Goal: Complete application form

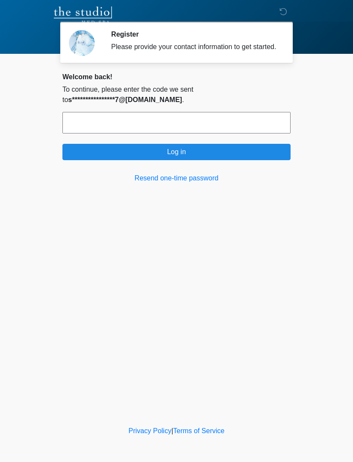
click at [255, 123] on input "text" at bounding box center [176, 123] width 228 height 22
type input "******"
click at [247, 159] on button "Log in" at bounding box center [176, 152] width 228 height 16
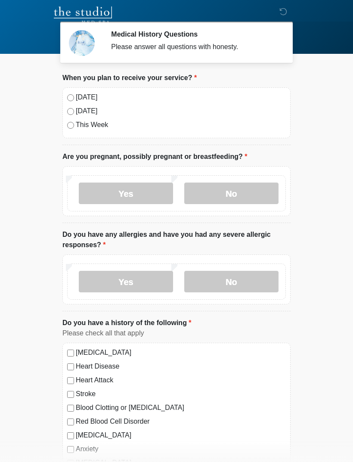
click at [72, 91] on div "[DATE] [DATE] This Week" at bounding box center [176, 112] width 228 height 51
click at [77, 98] on label "[DATE]" at bounding box center [181, 97] width 210 height 10
click at [242, 191] on label "No" at bounding box center [231, 194] width 94 height 22
click at [249, 276] on label "No" at bounding box center [231, 282] width 94 height 22
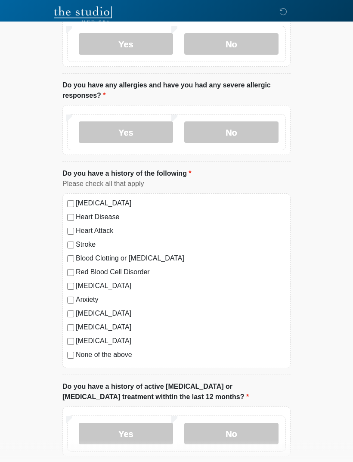
scroll to position [150, 0]
click at [246, 433] on label "No" at bounding box center [231, 434] width 94 height 22
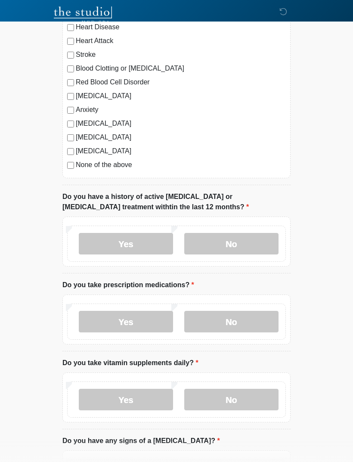
scroll to position [340, 0]
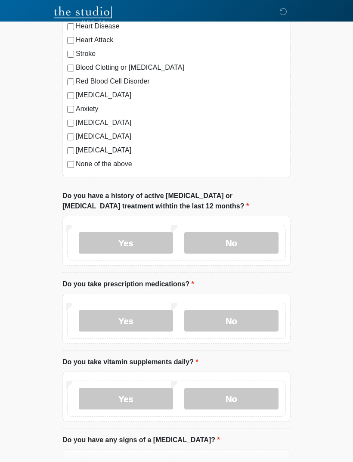
click at [238, 327] on label "No" at bounding box center [231, 322] width 94 height 22
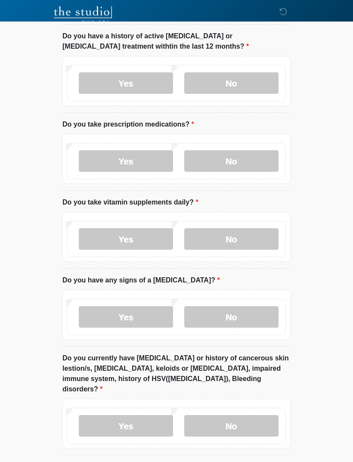
scroll to position [499, 0]
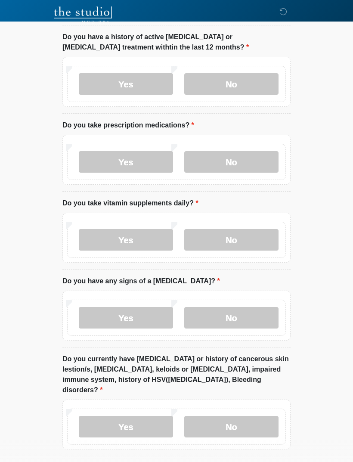
click at [153, 242] on label "Yes" at bounding box center [126, 240] width 94 height 22
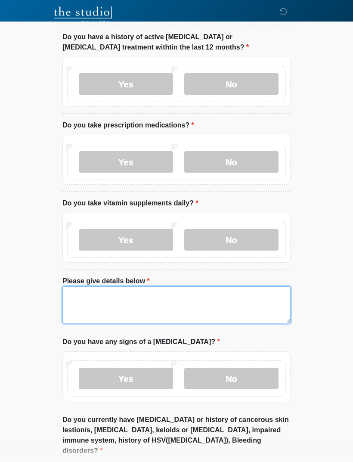
click at [120, 304] on textarea "Please give details below" at bounding box center [176, 305] width 228 height 37
type textarea "*"
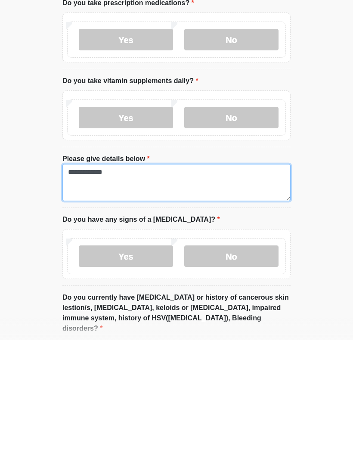
type textarea "**********"
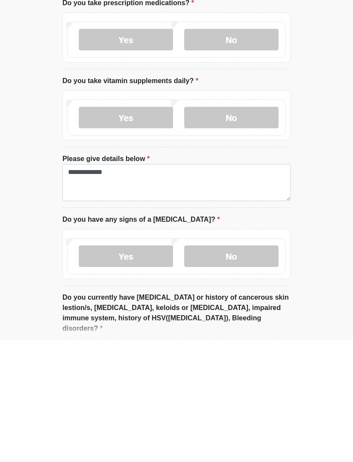
click at [248, 368] on label "No" at bounding box center [231, 379] width 94 height 22
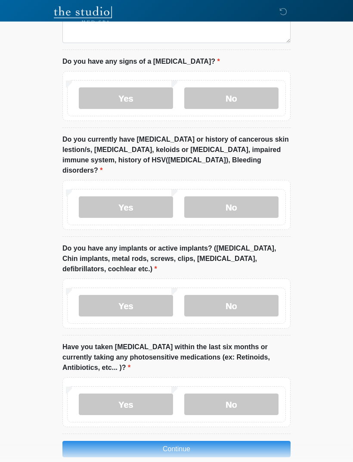
scroll to position [781, 0]
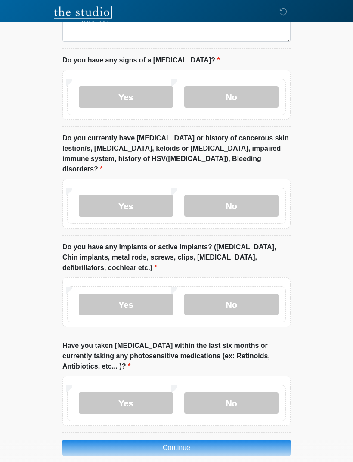
click at [243, 200] on label "No" at bounding box center [231, 206] width 94 height 22
click at [146, 296] on label "Yes" at bounding box center [126, 305] width 94 height 22
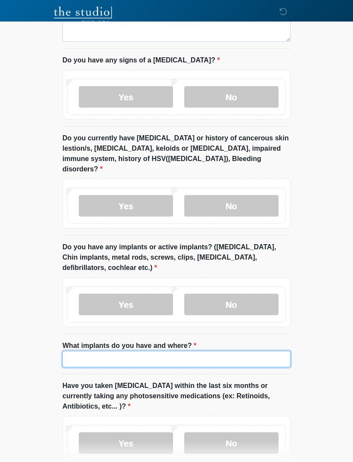
click at [176, 351] on input "What implants do you have and where?" at bounding box center [176, 359] width 228 height 16
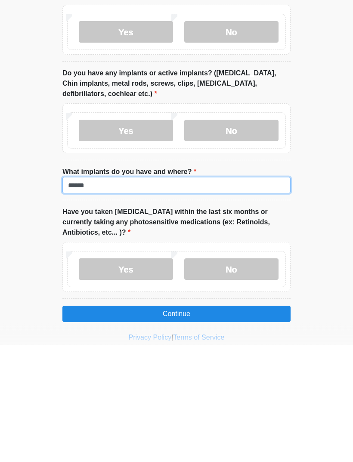
type input "******"
click at [262, 376] on label "No" at bounding box center [231, 387] width 94 height 22
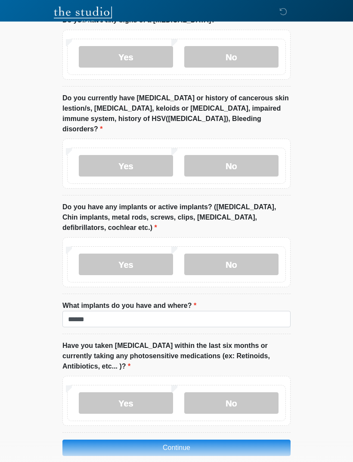
click at [202, 440] on button "Continue" at bounding box center [176, 448] width 228 height 16
click at [211, 440] on button "Continue" at bounding box center [176, 448] width 228 height 16
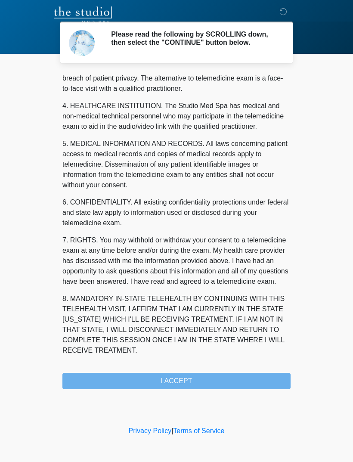
scroll to position [220, 0]
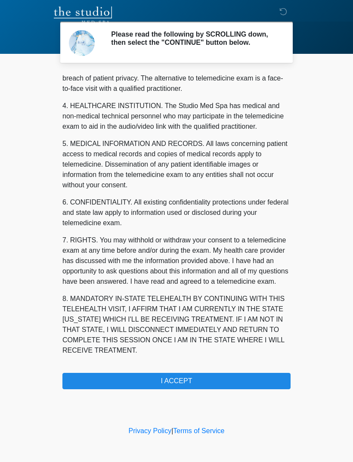
click at [206, 388] on button "I ACCEPT" at bounding box center [176, 381] width 228 height 16
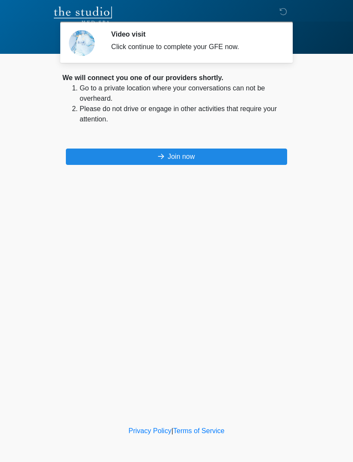
click at [203, 160] on button "Join now" at bounding box center [176, 157] width 221 height 16
